Goal: Information Seeking & Learning: Learn about a topic

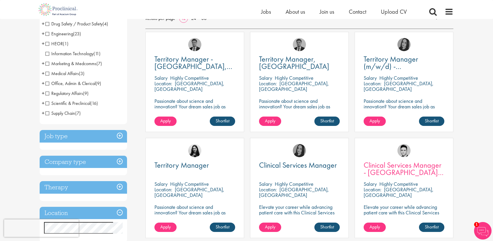
scroll to position [58, 0]
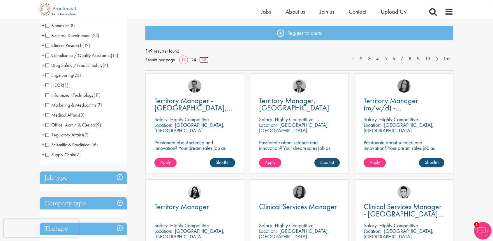
click at [204, 59] on link "36" at bounding box center [203, 60] width 9 height 6
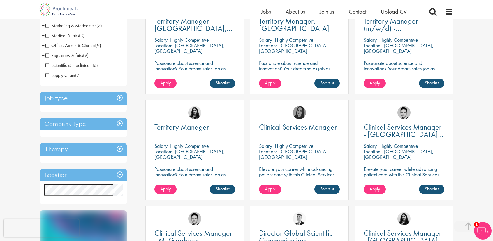
scroll to position [146, 0]
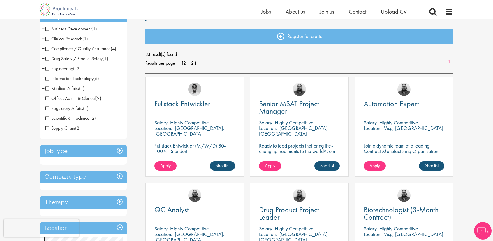
scroll to position [58, 0]
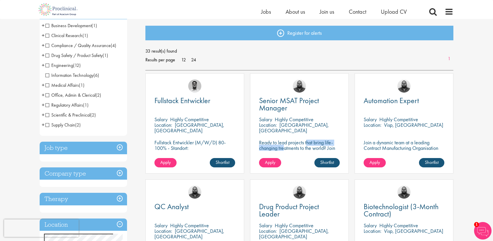
drag, startPoint x: 266, startPoint y: 143, endPoint x: 319, endPoint y: 143, distance: 52.5
click at [319, 143] on p "Ready to lead projects that bring life-changing treatments to the world? Join o…" at bounding box center [299, 153] width 81 height 28
drag, startPoint x: 284, startPoint y: 148, endPoint x: 307, endPoint y: 150, distance: 23.4
click at [307, 150] on p "Ready to lead projects that bring life-changing treatments to the world? Join o…" at bounding box center [299, 153] width 81 height 28
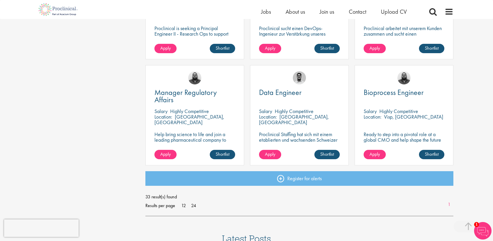
scroll to position [1137, 0]
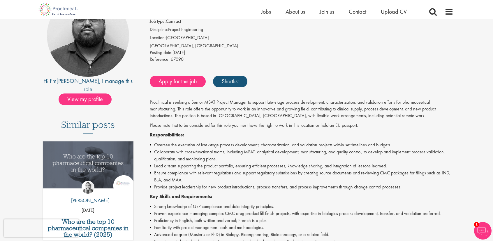
scroll to position [87, 0]
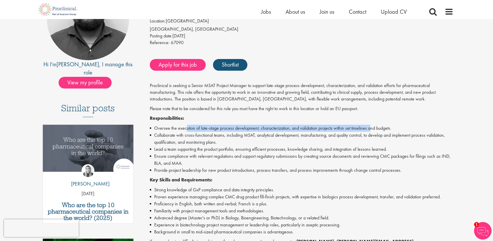
drag, startPoint x: 186, startPoint y: 127, endPoint x: 375, endPoint y: 129, distance: 189.2
click at [373, 128] on li "Oversee the execution of late-stage process development, characterization, and …" at bounding box center [302, 127] width 304 height 7
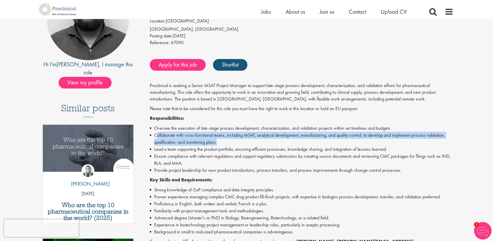
drag, startPoint x: 158, startPoint y: 138, endPoint x: 257, endPoint y: 138, distance: 98.5
click at [257, 138] on li "Collaborate with cross-functional teams, including MSAT, analytical development…" at bounding box center [302, 138] width 304 height 14
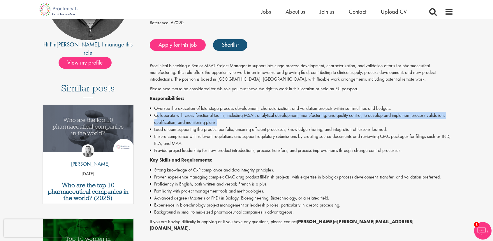
scroll to position [117, 0]
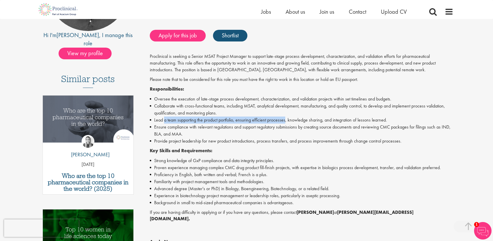
drag, startPoint x: 164, startPoint y: 119, endPoint x: 285, endPoint y: 119, distance: 121.3
click at [285, 119] on li "Lead a team supporting the product portfolio, ensuring efficient processes, kno…" at bounding box center [302, 119] width 304 height 7
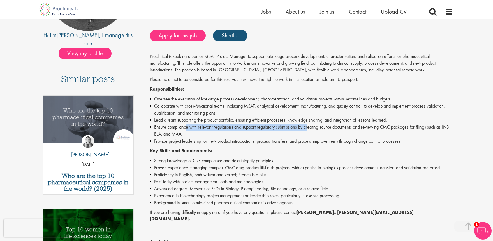
drag, startPoint x: 186, startPoint y: 126, endPoint x: 308, endPoint y: 125, distance: 122.7
click at [308, 125] on li "Ensure compliance with relevant regulations and support regulatory submissions …" at bounding box center [302, 130] width 304 height 14
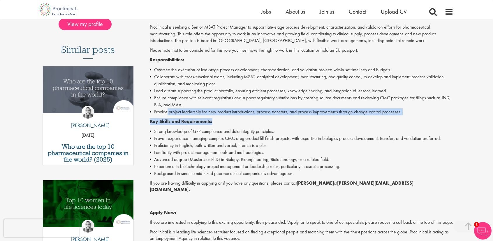
drag, startPoint x: 170, startPoint y: 112, endPoint x: 268, endPoint y: 115, distance: 98.3
click at [268, 115] on div "Proclinical is seeking a Senior MSAT Project Manager to support late-stage proc…" at bounding box center [302, 141] width 304 height 234
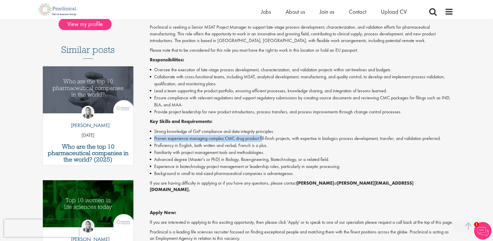
drag, startPoint x: 155, startPoint y: 138, endPoint x: 262, endPoint y: 140, distance: 107.3
click at [262, 140] on li "Proven experience managing complex CMC drug product fill-finish projects, with …" at bounding box center [302, 138] width 304 height 7
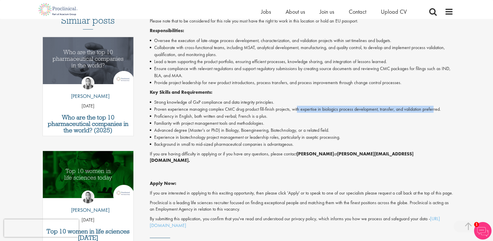
drag, startPoint x: 298, startPoint y: 109, endPoint x: 435, endPoint y: 107, distance: 136.5
click at [435, 107] on li "Proven experience managing complex CMC drug product fill-finish projects, with …" at bounding box center [302, 109] width 304 height 7
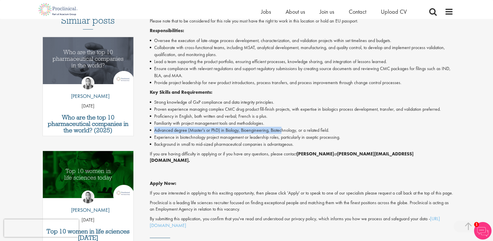
drag, startPoint x: 154, startPoint y: 128, endPoint x: 281, endPoint y: 130, distance: 127.1
click at [281, 130] on li "Advanced degree (Master's or PhD) in Biology, Bioengineering, Biotechnology, or…" at bounding box center [302, 130] width 304 height 7
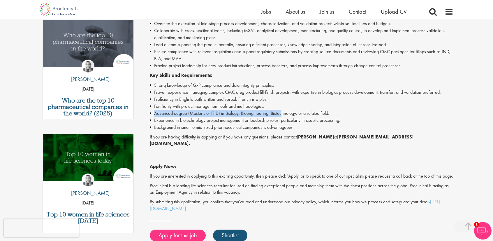
scroll to position [204, 0]
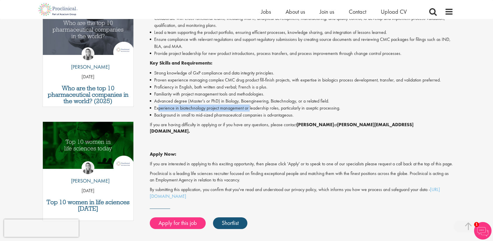
drag, startPoint x: 158, startPoint y: 108, endPoint x: 250, endPoint y: 111, distance: 92.2
click at [250, 111] on li "Experience in biotechnology project management or leadership roles, particularl…" at bounding box center [302, 107] width 304 height 7
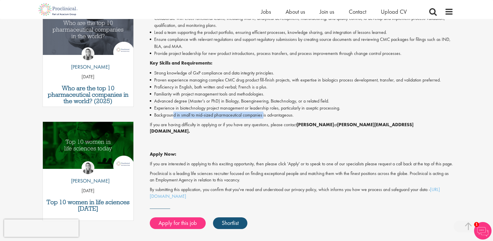
drag, startPoint x: 173, startPoint y: 116, endPoint x: 265, endPoint y: 117, distance: 92.1
click at [265, 117] on li "Background in small to mid-sized pharmaceutical companies is advantageous." at bounding box center [302, 114] width 304 height 7
drag, startPoint x: 160, startPoint y: 124, endPoint x: 192, endPoint y: 129, distance: 31.5
click at [191, 127] on p "If you are having difficulty in applying or if you have any questions, please c…" at bounding box center [302, 127] width 304 height 13
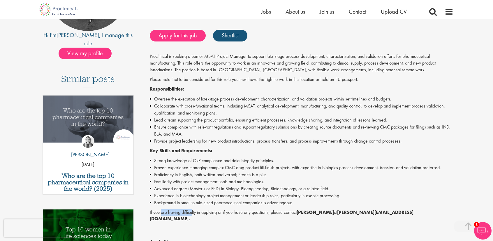
scroll to position [146, 0]
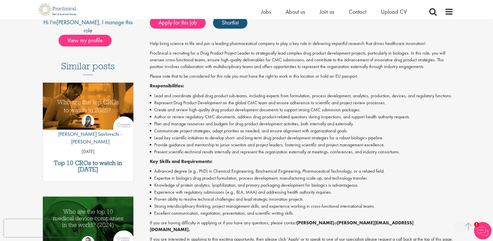
scroll to position [117, 0]
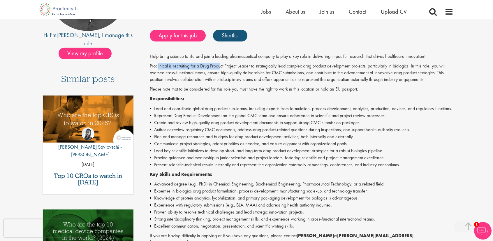
drag, startPoint x: 157, startPoint y: 65, endPoint x: 220, endPoint y: 66, distance: 63.3
click at [220, 66] on p "Proclinical is recruiting for a Drug Product Project Leader to strategically le…" at bounding box center [302, 73] width 304 height 20
drag, startPoint x: 251, startPoint y: 66, endPoint x: 346, endPoint y: 63, distance: 94.5
click at [346, 63] on p "Proclinical is recruiting for a Drug Product Project Leader to strategically le…" at bounding box center [302, 73] width 304 height 20
drag, startPoint x: 159, startPoint y: 108, endPoint x: 253, endPoint y: 111, distance: 93.9
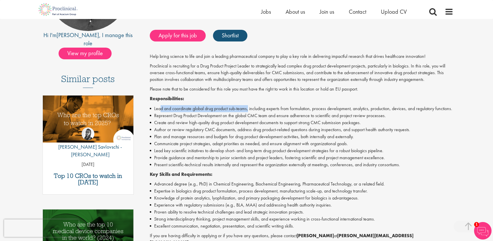
click at [252, 111] on li "Lead and coordinate global drug product sub-teams, including experts from formu…" at bounding box center [302, 108] width 304 height 7
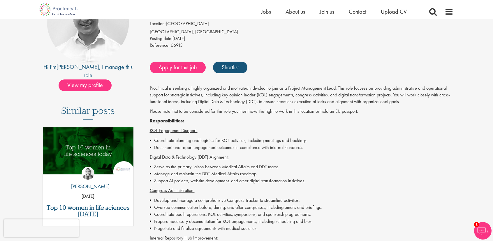
scroll to position [87, 0]
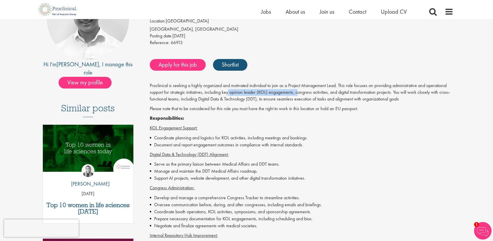
drag, startPoint x: 228, startPoint y: 92, endPoint x: 299, endPoint y: 92, distance: 70.6
click at [299, 92] on p "Proclinical is seeking a highly organized and motivated individual to join as a…" at bounding box center [302, 92] width 304 height 20
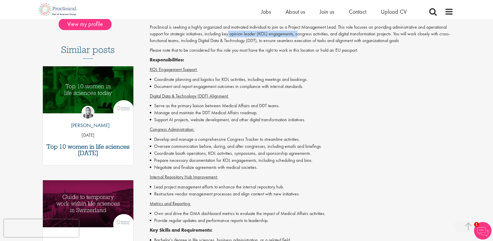
scroll to position [175, 0]
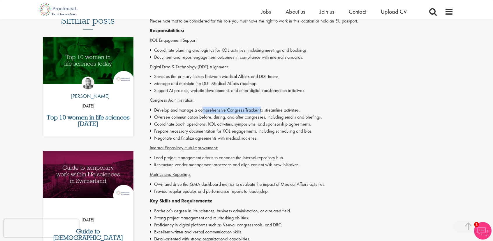
drag, startPoint x: 203, startPoint y: 110, endPoint x: 262, endPoint y: 111, distance: 58.3
click at [261, 110] on li "Develop and manage a comprehensive Congress Tracker to streamline activities." at bounding box center [302, 109] width 304 height 7
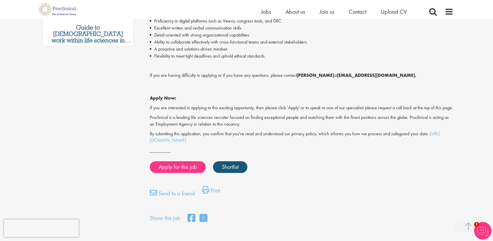
scroll to position [379, 0]
